Goal: Task Accomplishment & Management: Use online tool/utility

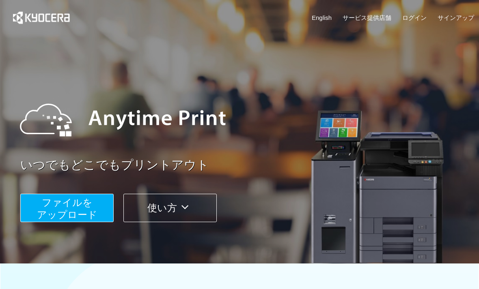
click at [79, 207] on span "ファイルを ​​アップロード" at bounding box center [67, 208] width 60 height 23
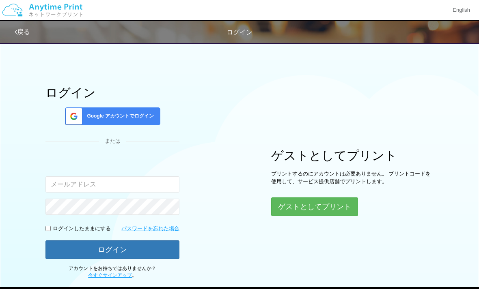
click at [314, 207] on button "ゲストとしてプリント" at bounding box center [314, 206] width 87 height 19
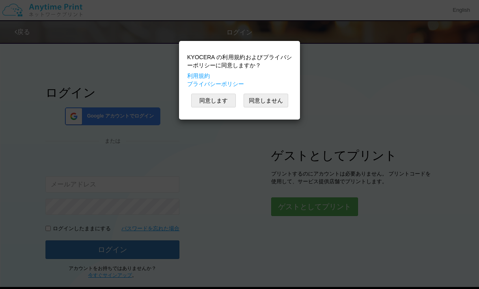
click at [210, 99] on button "同意します" at bounding box center [213, 101] width 45 height 14
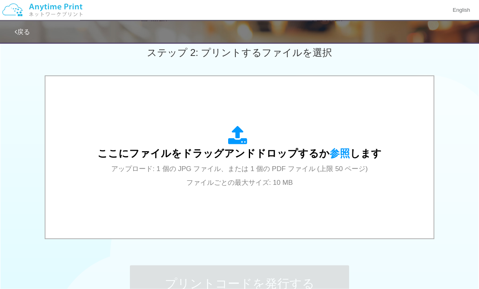
scroll to position [232, 0]
click at [335, 155] on span "参照" at bounding box center [339, 153] width 20 height 11
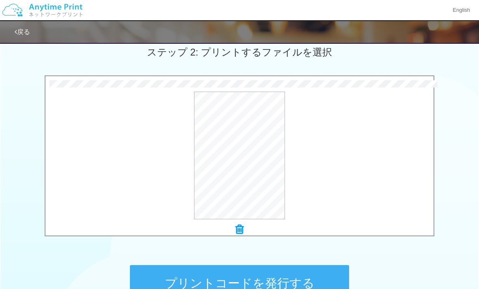
click at [0, 0] on button "プレビュー" at bounding box center [0, 0] width 0 height 0
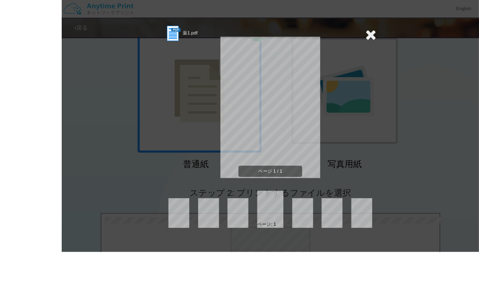
scroll to position [127, 0]
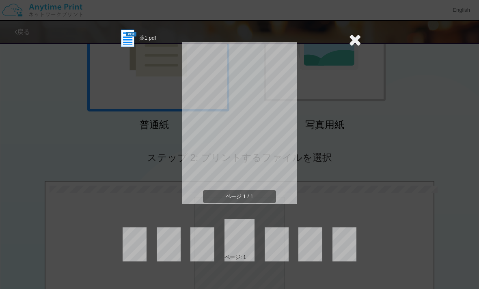
click at [351, 42] on icon at bounding box center [354, 40] width 13 height 16
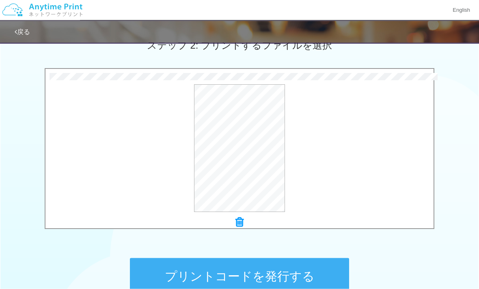
scroll to position [240, 0]
click at [240, 219] on icon at bounding box center [239, 222] width 8 height 11
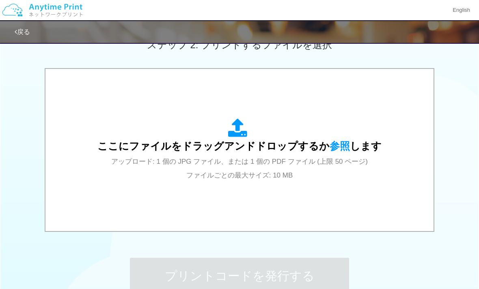
click at [342, 145] on span "参照" at bounding box center [339, 145] width 20 height 11
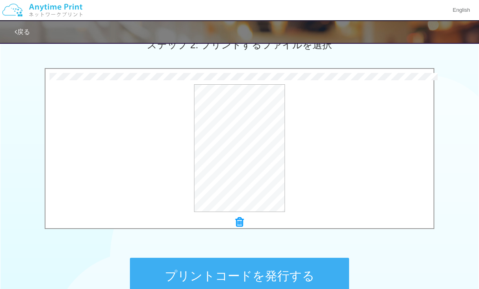
click at [0, 0] on button "プレビュー" at bounding box center [0, 0] width 0 height 0
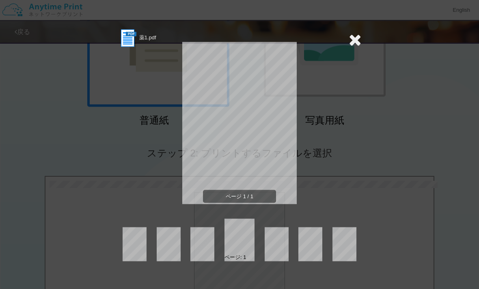
scroll to position [114, 0]
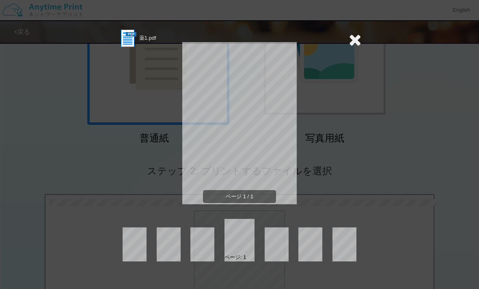
click at [357, 38] on icon at bounding box center [354, 40] width 13 height 16
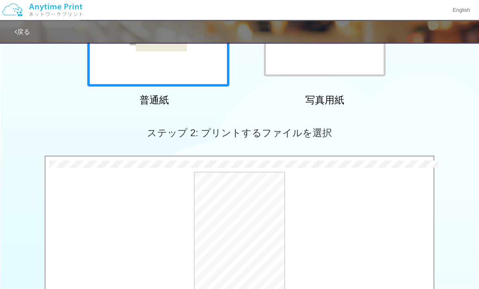
scroll to position [156, 0]
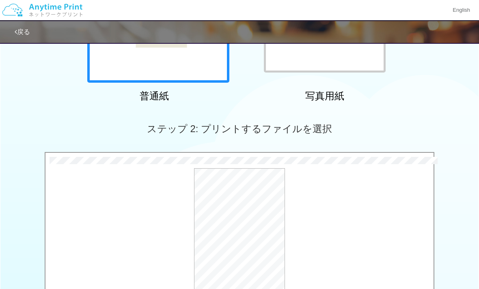
click at [344, 181] on div "プレビュー" at bounding box center [239, 232] width 388 height 128
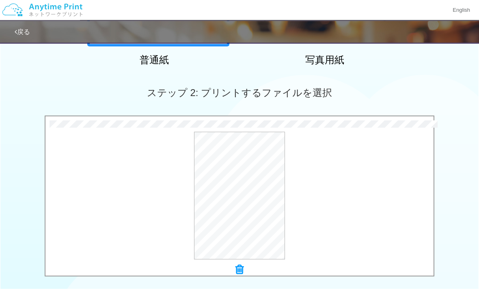
scroll to position [197, 0]
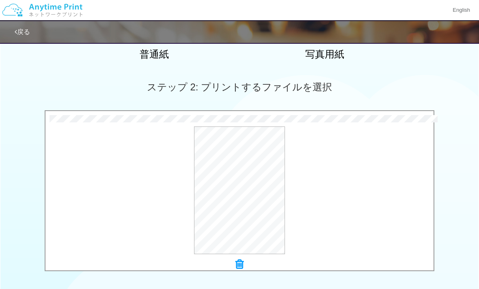
click at [240, 263] on icon at bounding box center [239, 264] width 8 height 11
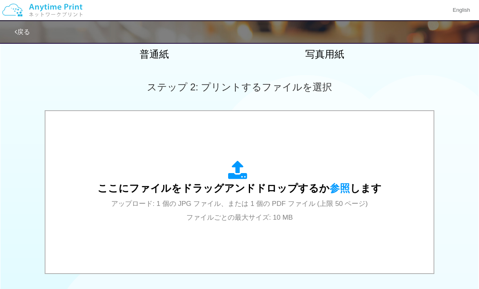
click at [337, 191] on span "参照" at bounding box center [339, 187] width 20 height 11
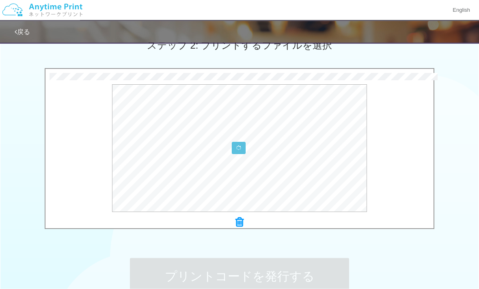
scroll to position [243, 0]
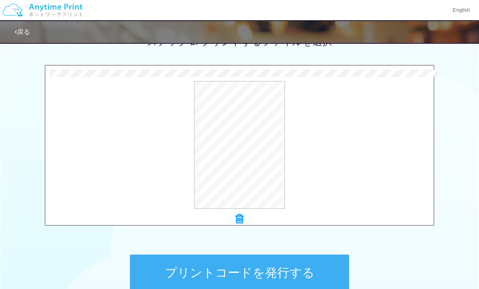
click at [304, 270] on button "プリントコードを発行する" at bounding box center [239, 273] width 219 height 36
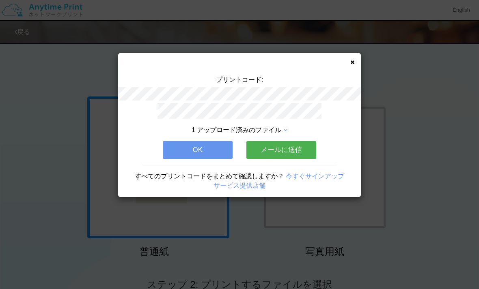
click at [203, 146] on button "OK" at bounding box center [198, 150] width 70 height 18
